Goal: Transaction & Acquisition: Purchase product/service

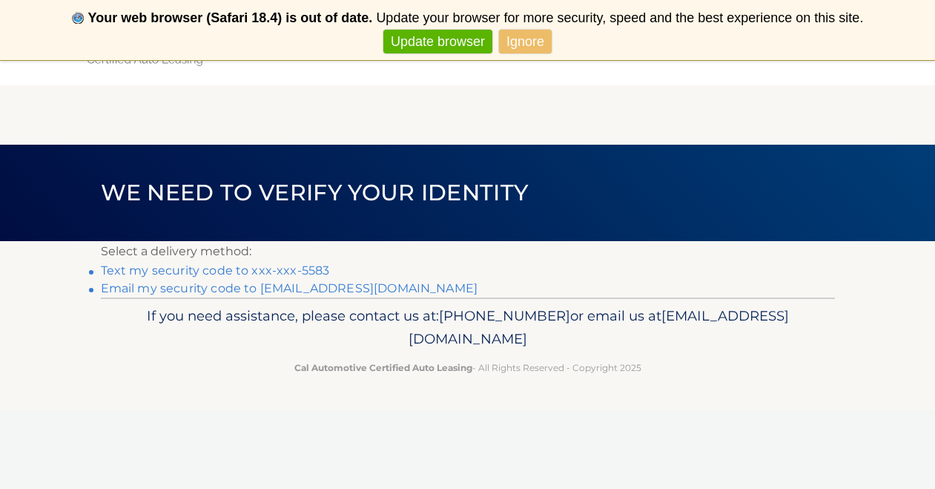
click at [242, 267] on link "Text my security code to xxx-xxx-5583" at bounding box center [215, 270] width 229 height 14
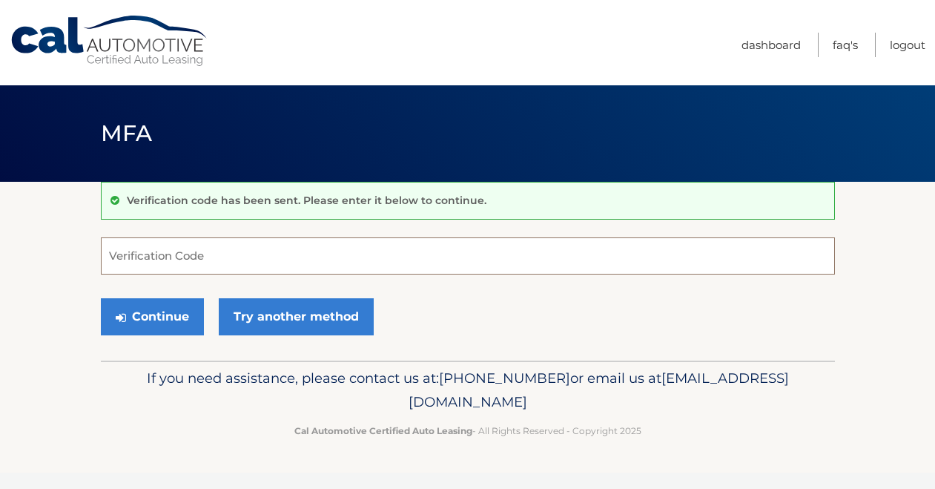
click at [228, 260] on input "Verification Code" at bounding box center [468, 255] width 734 height 37
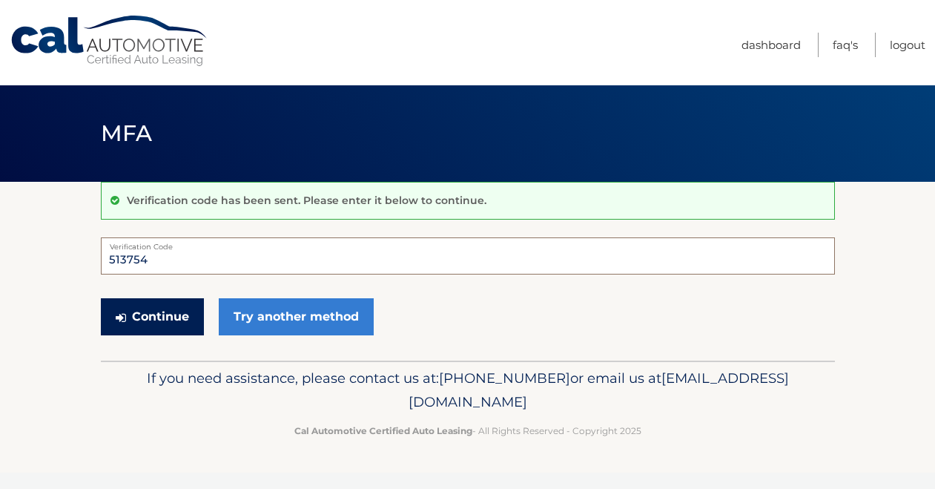
type input "513754"
click at [170, 314] on button "Continue" at bounding box center [152, 316] width 103 height 37
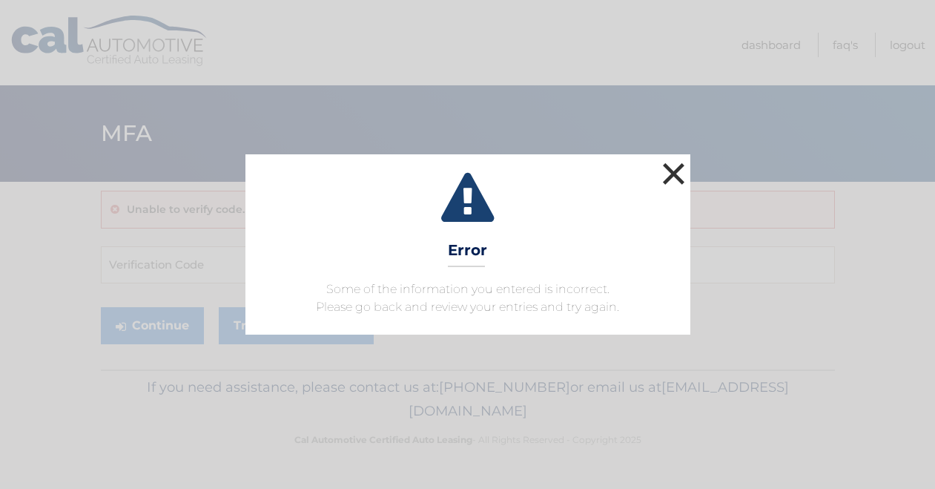
click at [665, 174] on button "×" at bounding box center [674, 174] width 30 height 30
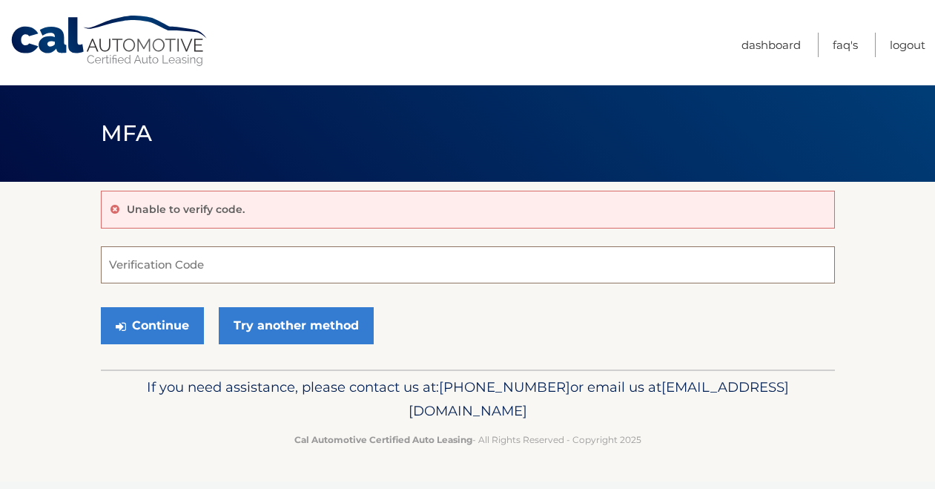
click at [249, 264] on input "Verification Code" at bounding box center [468, 264] width 734 height 37
click at [228, 263] on input "Verification Code" at bounding box center [468, 264] width 734 height 37
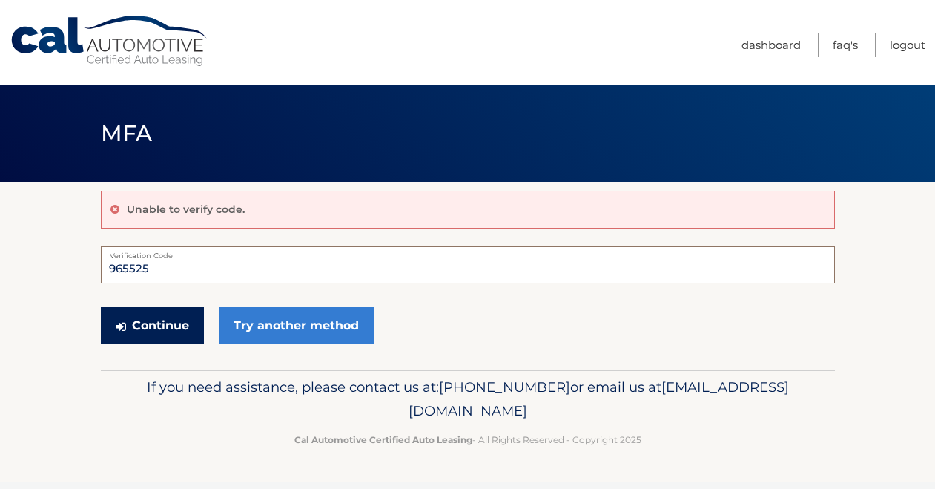
type input "965525"
click at [155, 326] on button "Continue" at bounding box center [152, 325] width 103 height 37
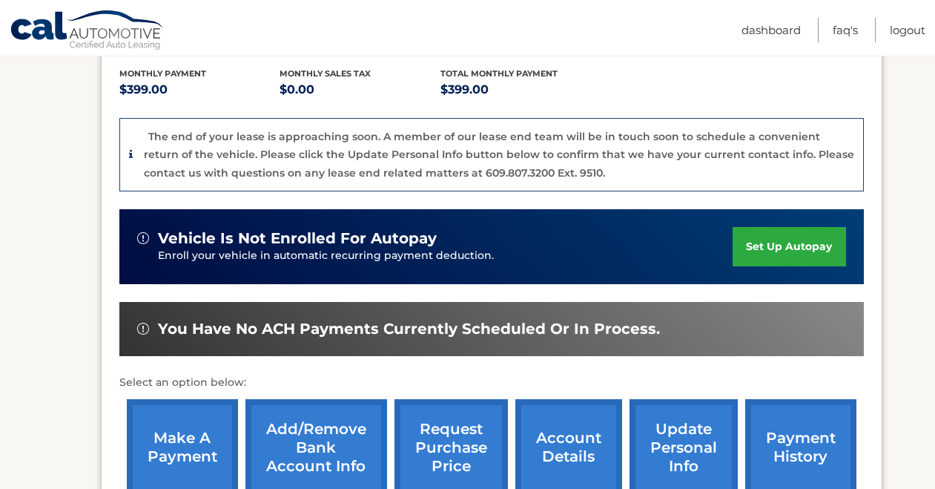
scroll to position [334, 0]
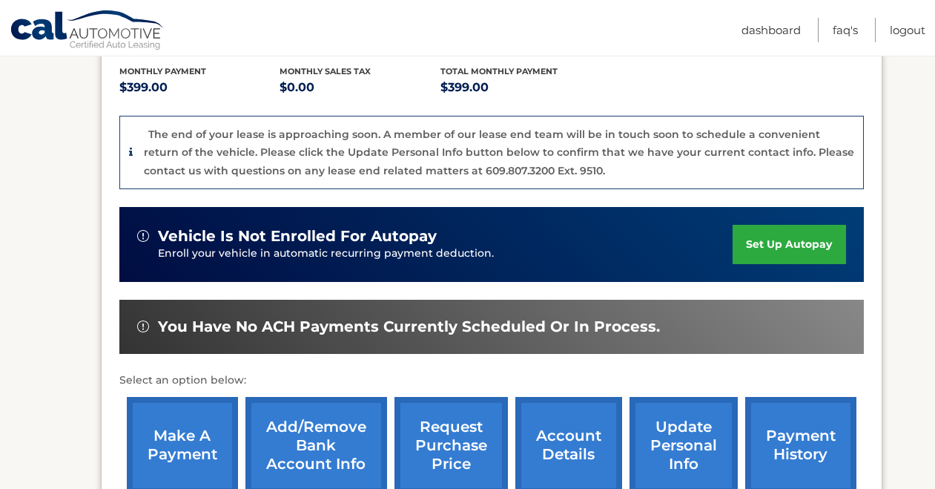
click at [179, 437] on link "make a payment" at bounding box center [182, 445] width 111 height 97
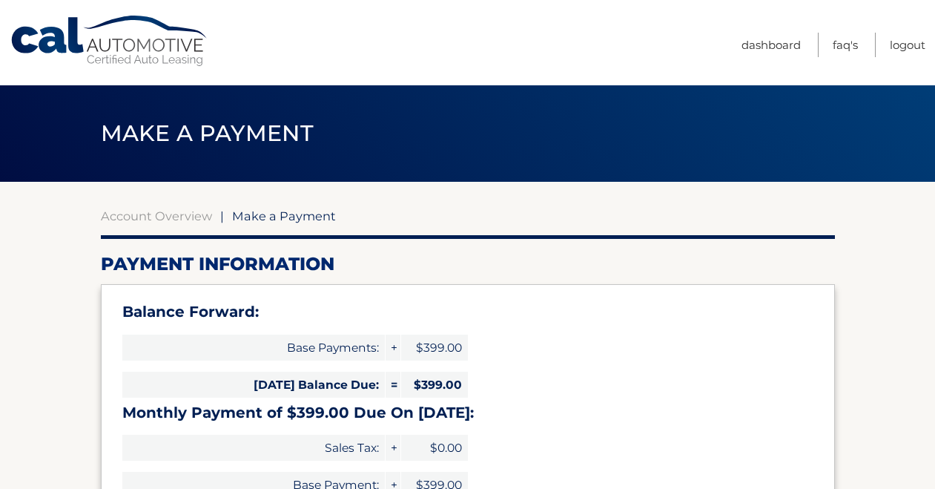
select select "Y2RjMTVjZWYtNjVkMi00NTFkLWI5MjAtOWQ2OWNjYTZiODYx"
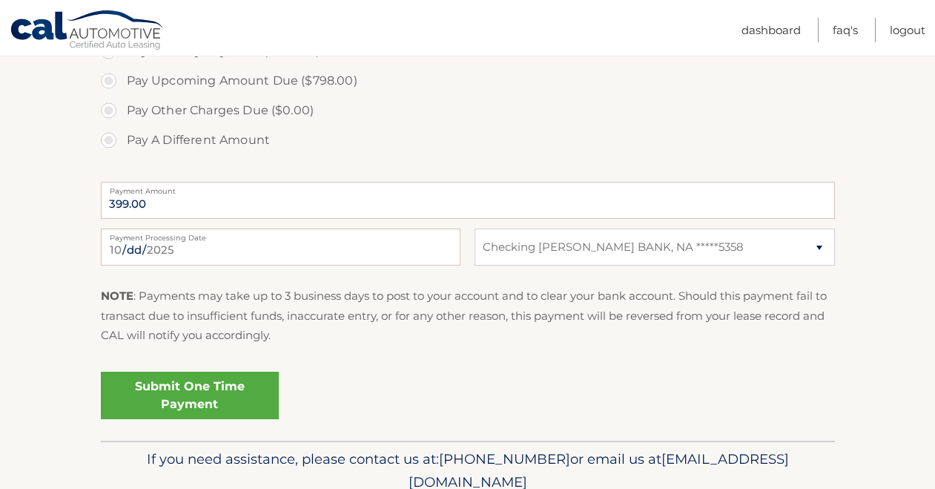
scroll to position [570, 0]
click at [190, 391] on link "Submit One Time Payment" at bounding box center [190, 394] width 178 height 47
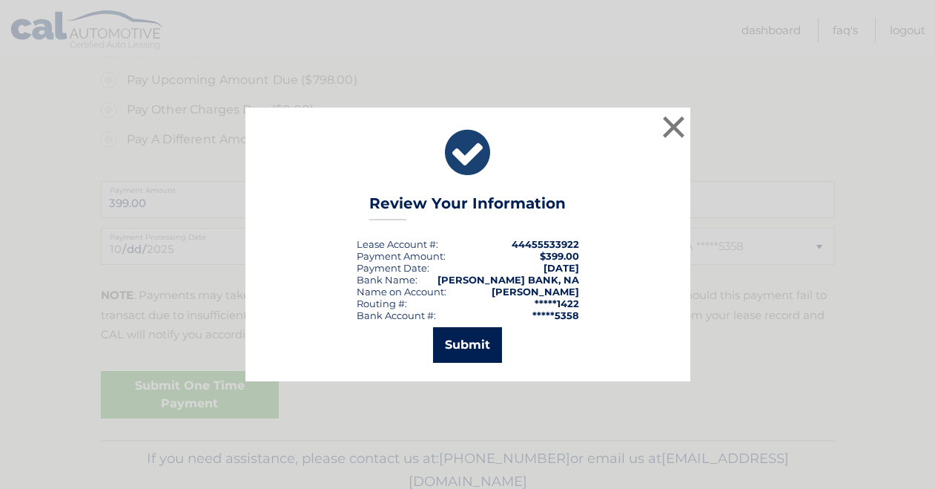
click at [462, 343] on button "Submit" at bounding box center [467, 345] width 69 height 36
